Goal: Task Accomplishment & Management: Complete application form

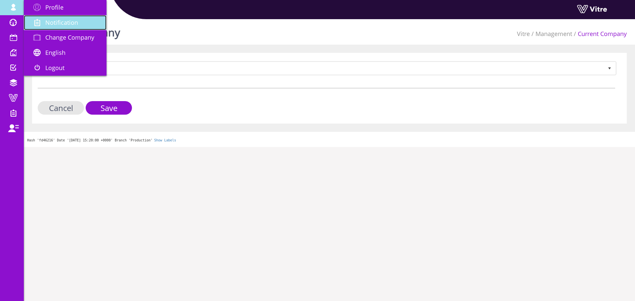
click at [55, 27] on link "Notification" at bounding box center [65, 22] width 83 height 15
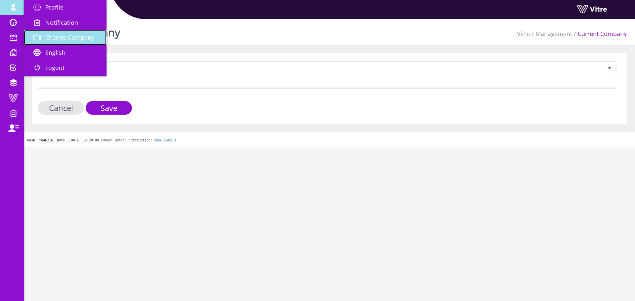
click at [54, 35] on span "Change Company" at bounding box center [69, 37] width 49 height 8
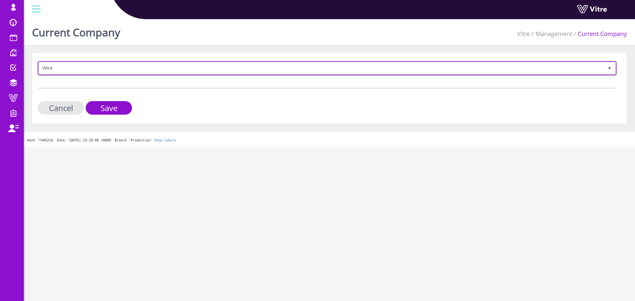
click at [64, 71] on span "Vitre" at bounding box center [321, 68] width 565 height 12
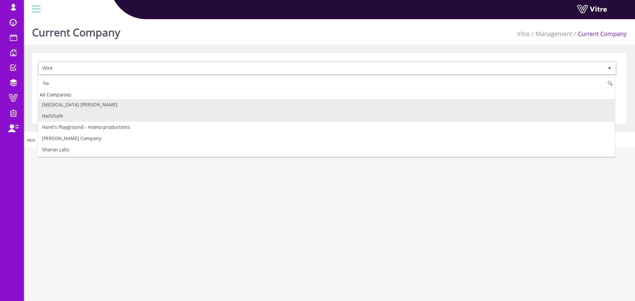
click at [73, 117] on li "HaifaSafe" at bounding box center [326, 116] width 577 height 11
type input "ha"
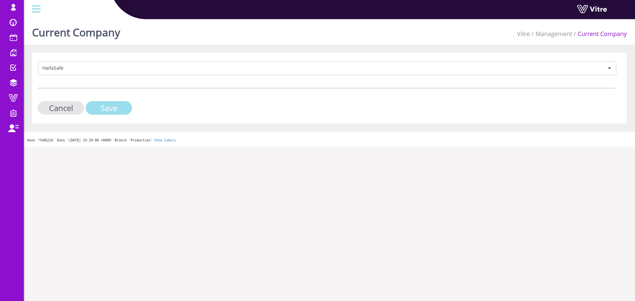
click at [101, 111] on input "Save" at bounding box center [109, 108] width 46 height 14
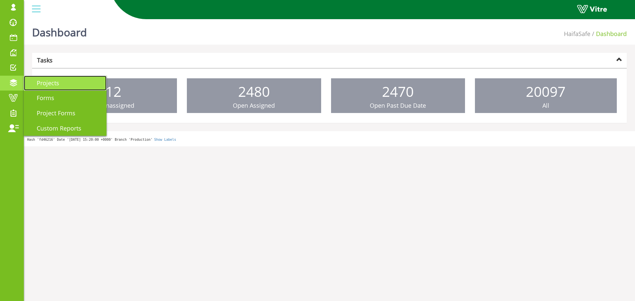
click at [51, 87] on link "Projects" at bounding box center [65, 83] width 83 height 15
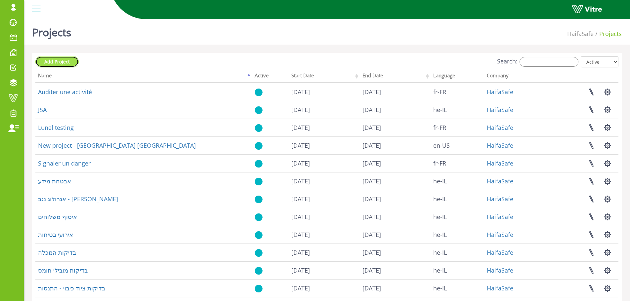
click at [76, 65] on link "Add Project" at bounding box center [56, 61] width 43 height 11
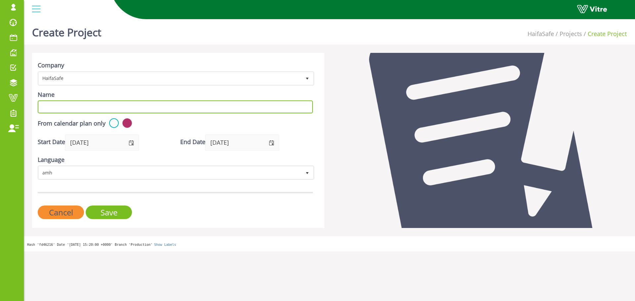
click at [128, 109] on input "Name" at bounding box center [175, 107] width 275 height 13
paste input "598237"
type input "598237"
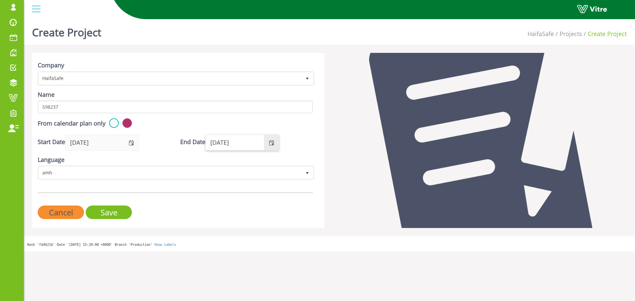
click at [236, 142] on input "16/09/2026" at bounding box center [235, 142] width 58 height 15
type input "16/09/2036"
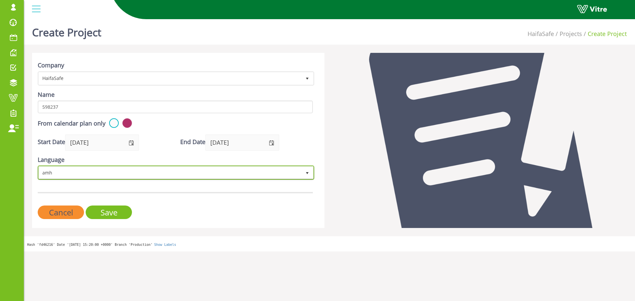
click at [227, 169] on span "amh" at bounding box center [170, 173] width 263 height 12
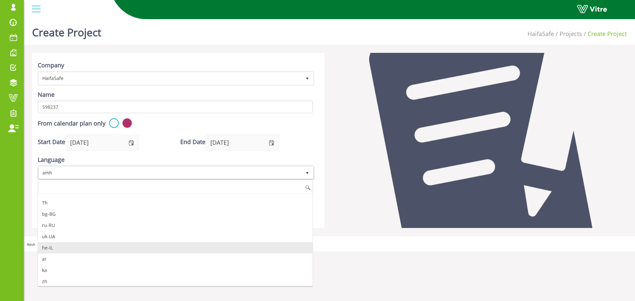
scroll to position [135, 0]
click at [82, 244] on li "he-IL" at bounding box center [175, 245] width 275 height 11
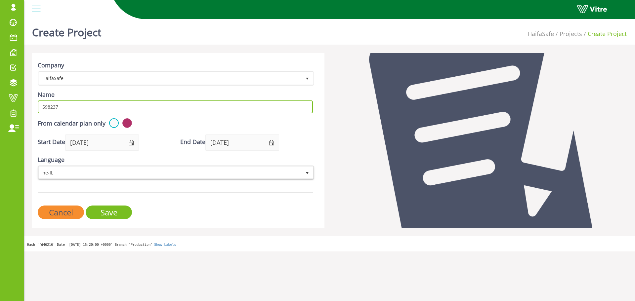
click at [80, 108] on input "598237" at bounding box center [175, 107] width 275 height 13
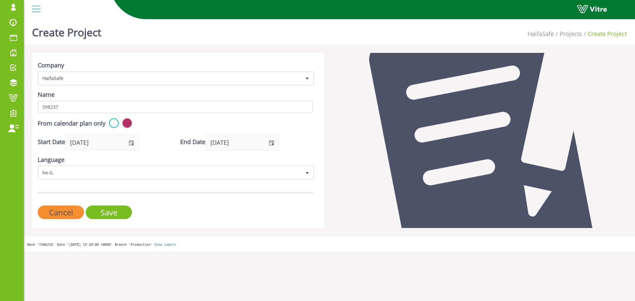
click at [206, 114] on form "Company HaifaSafe 151 Name 598237 From calendar plan only Start Date 16/09/2025…" at bounding box center [175, 140] width 275 height 158
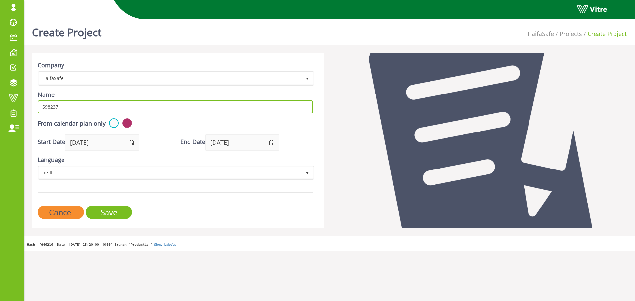
click at [206, 110] on input "598237" at bounding box center [175, 107] width 275 height 13
paste input "פוליפיד משאית"
type input "פוליפיד משאית"
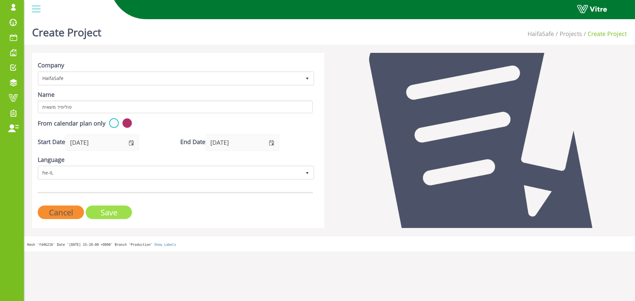
click at [127, 212] on input "Save" at bounding box center [109, 213] width 46 height 14
